Goal: Navigation & Orientation: Find specific page/section

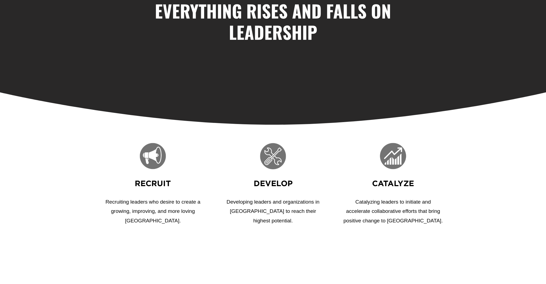
scroll to position [140, 0]
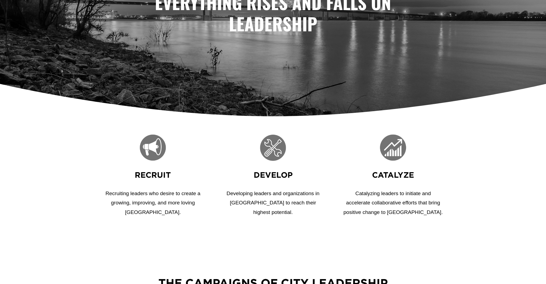
click at [150, 153] on div at bounding box center [153, 147] width 26 height 26
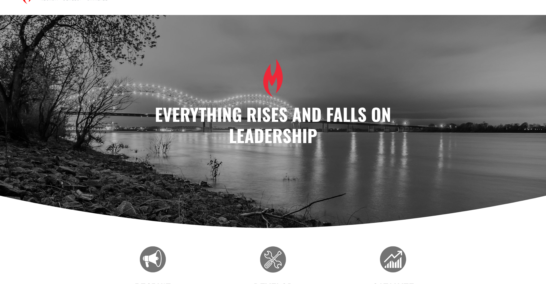
scroll to position [0, 0]
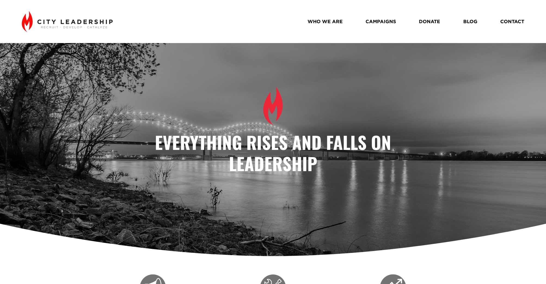
click at [325, 21] on link "WHO WE ARE" at bounding box center [325, 22] width 35 height 10
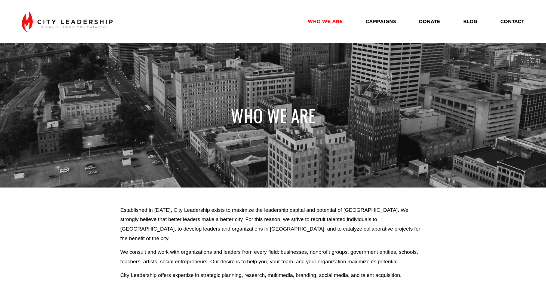
click at [386, 17] on link "CAMPAIGNS" at bounding box center [381, 22] width 30 height 10
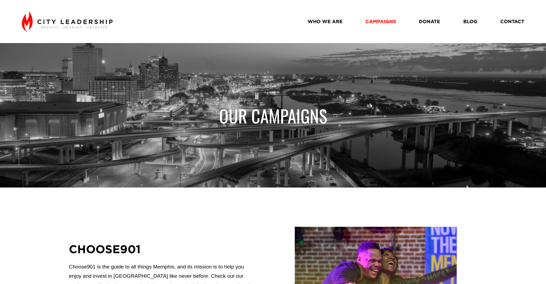
click at [424, 17] on link "DONATE" at bounding box center [429, 22] width 21 height 10
